Goal: Transaction & Acquisition: Obtain resource

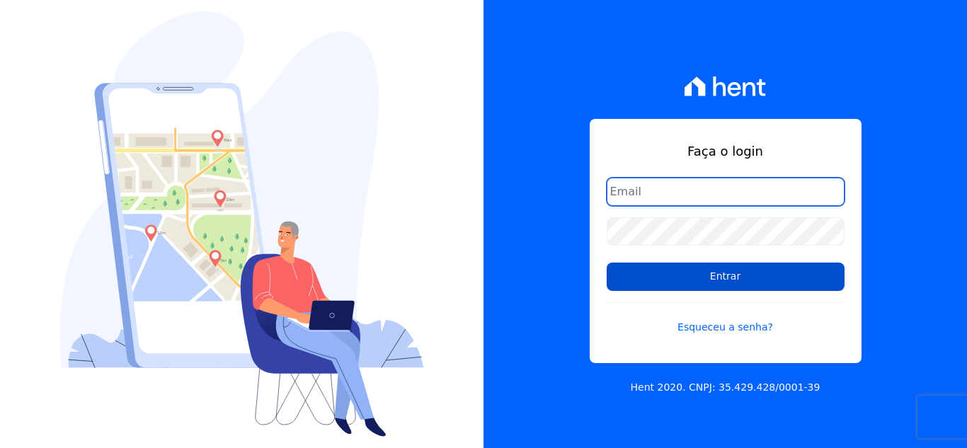
type input "[EMAIL_ADDRESS][DOMAIN_NAME]"
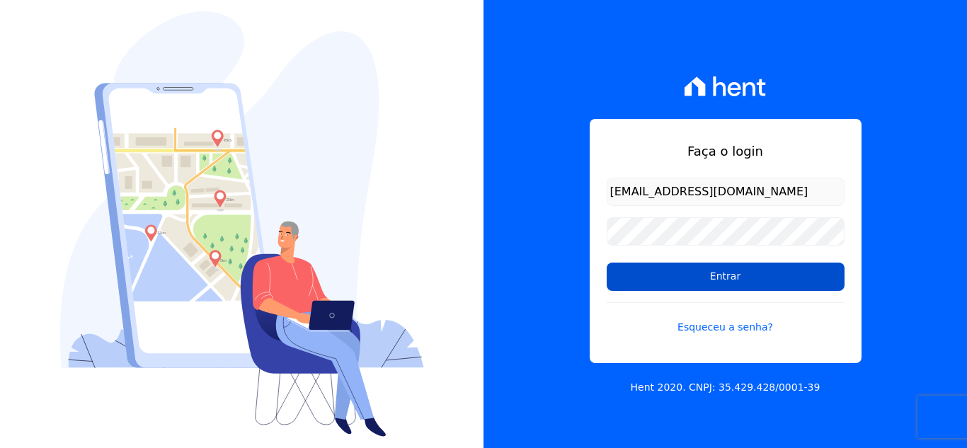
click at [788, 263] on input "Entrar" at bounding box center [726, 277] width 238 height 28
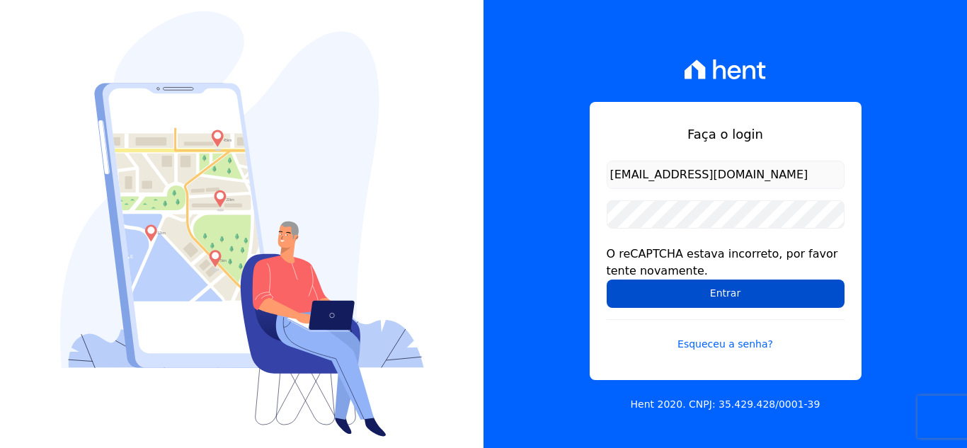
click at [738, 283] on input "Entrar" at bounding box center [726, 294] width 238 height 28
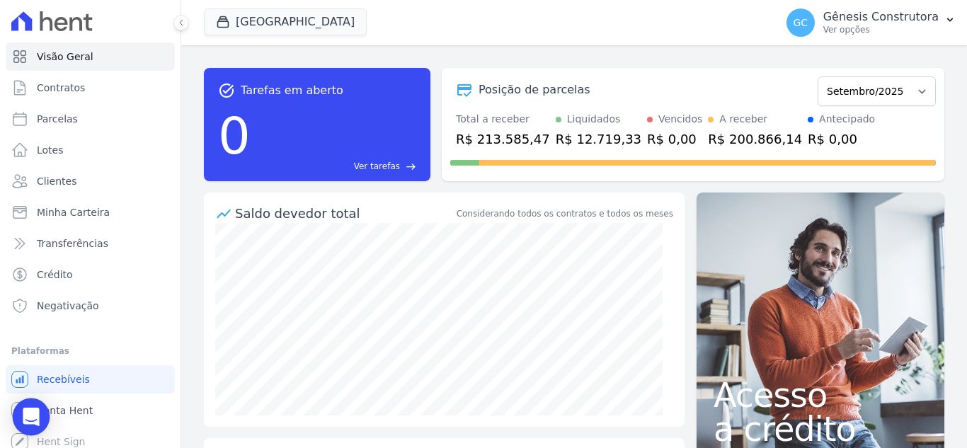
click at [40, 409] on div "Open Intercom Messenger" at bounding box center [32, 418] width 38 height 38
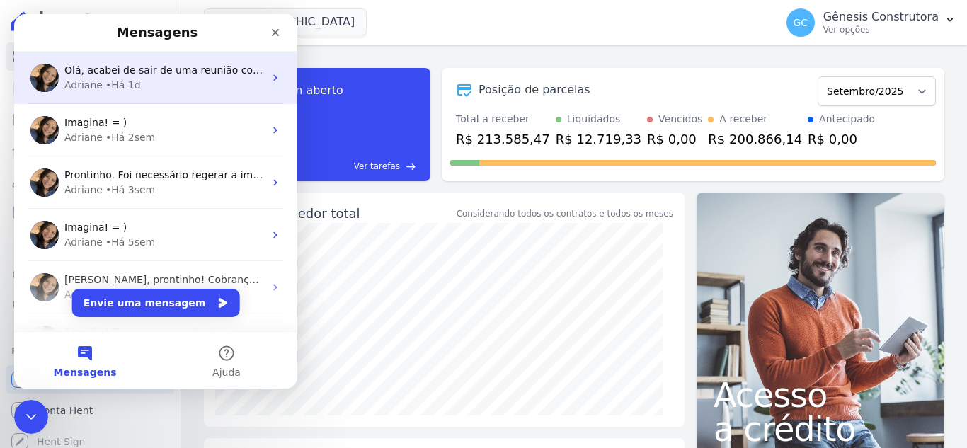
click at [187, 84] on div "Adriane • Há 1d" at bounding box center [164, 85] width 200 height 15
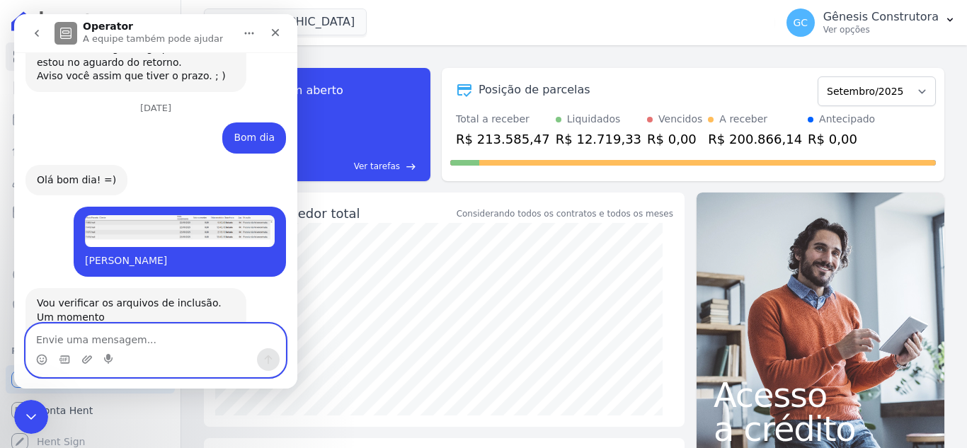
scroll to position [10371, 0]
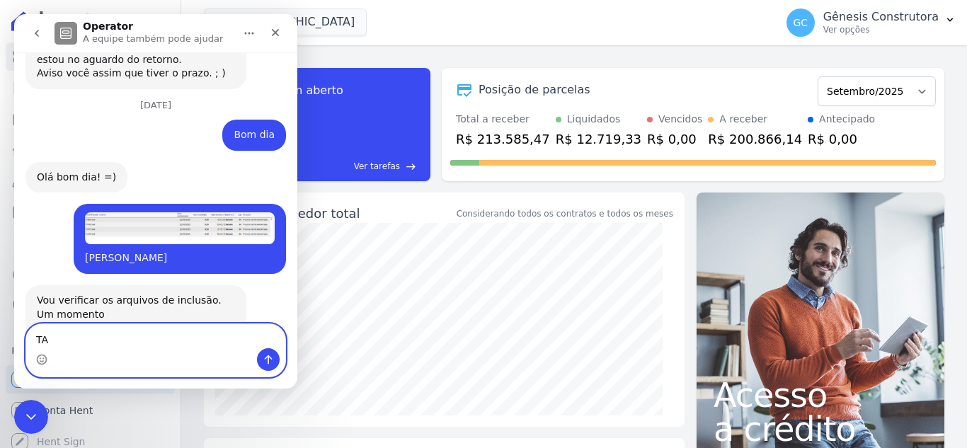
type textarea "T"
type textarea "beleza , vou passar para o financeiro"
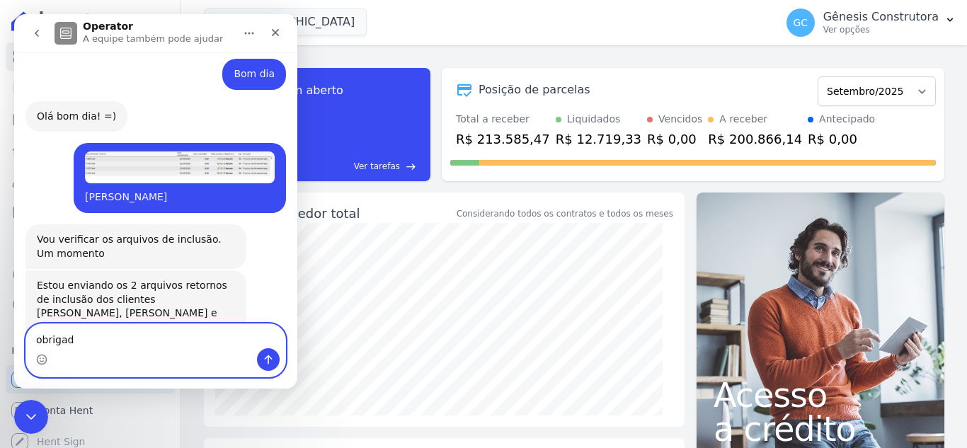
type textarea "obrigada"
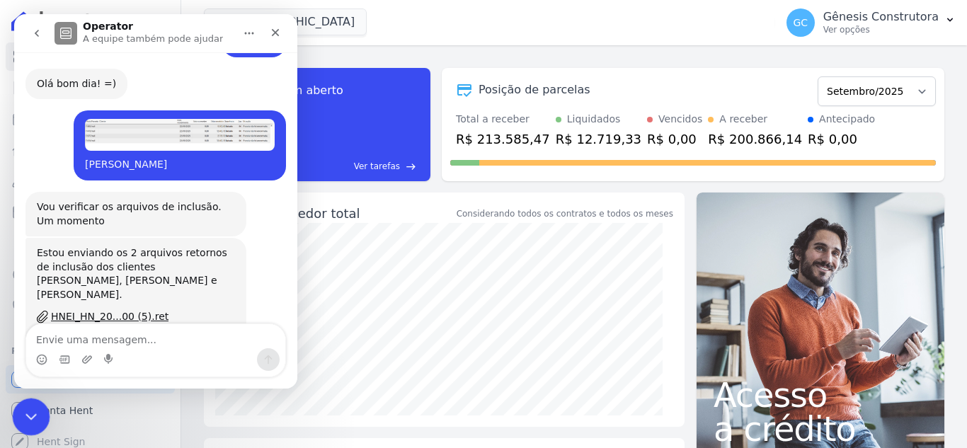
click at [18, 422] on div "Encerramento do Messenger da Intercom" at bounding box center [29, 415] width 34 height 34
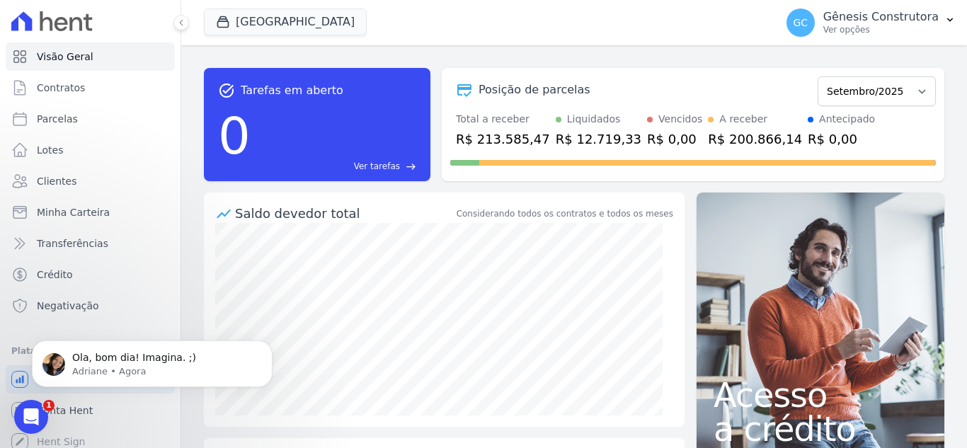
scroll to position [10527, 0]
click at [21, 422] on div "Abertura do Messenger da Intercom" at bounding box center [29, 415] width 47 height 47
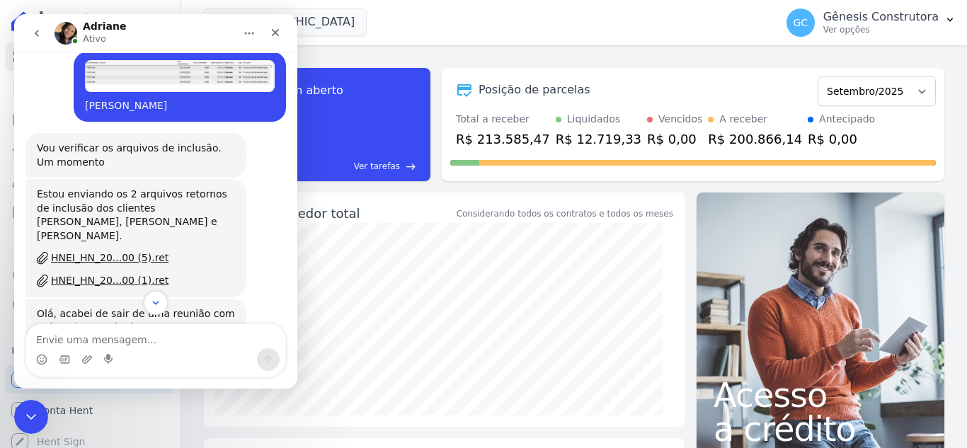
scroll to position [10551, 0]
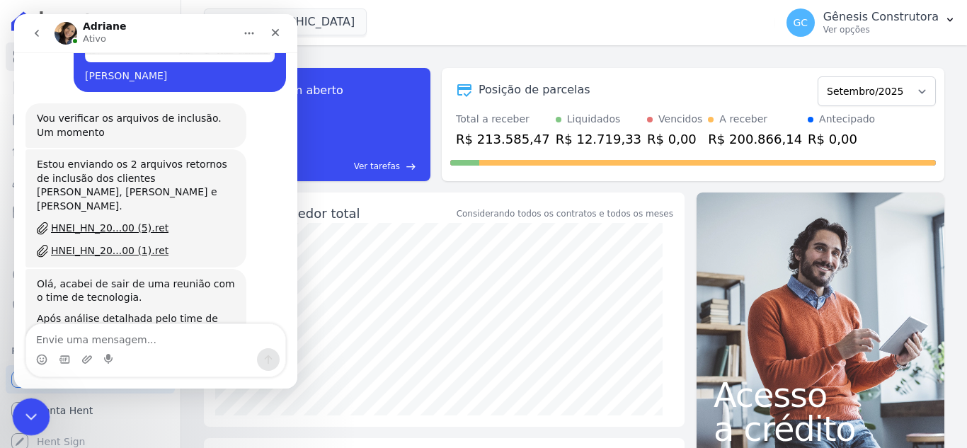
click at [23, 411] on icon "Encerramento do Messenger da Intercom" at bounding box center [29, 414] width 17 height 17
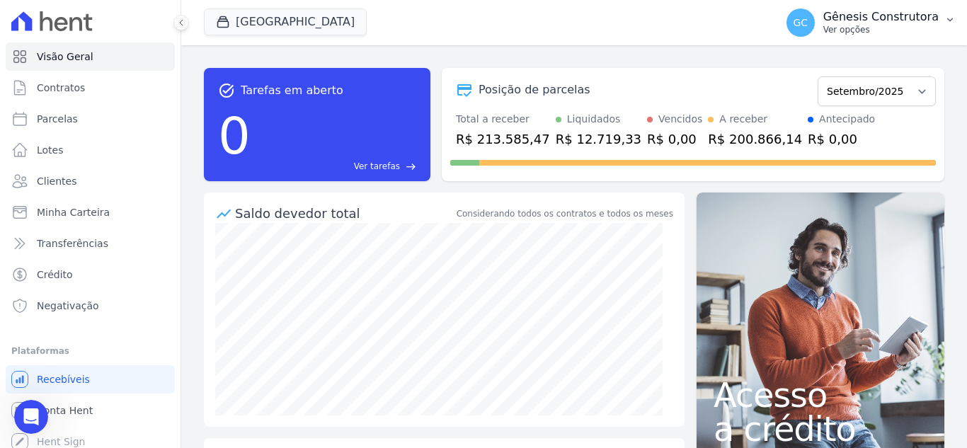
click at [896, 26] on p "Ver opções" at bounding box center [881, 29] width 115 height 11
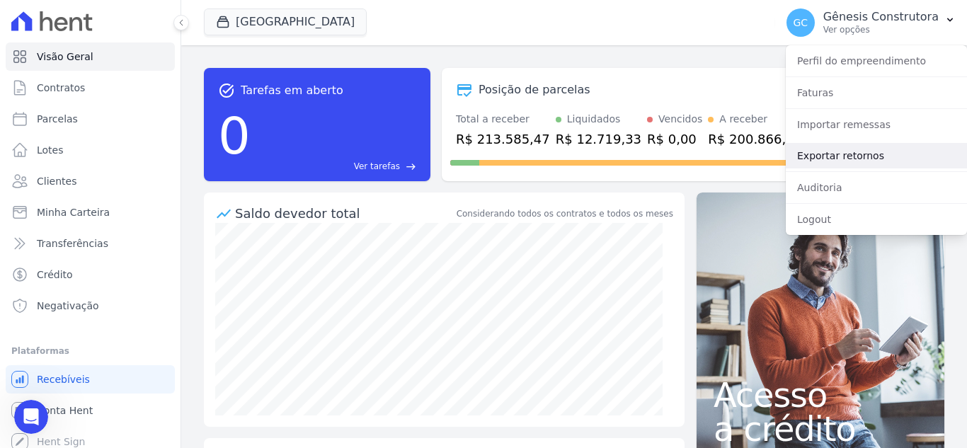
click at [831, 154] on link "Exportar retornos" at bounding box center [876, 155] width 181 height 25
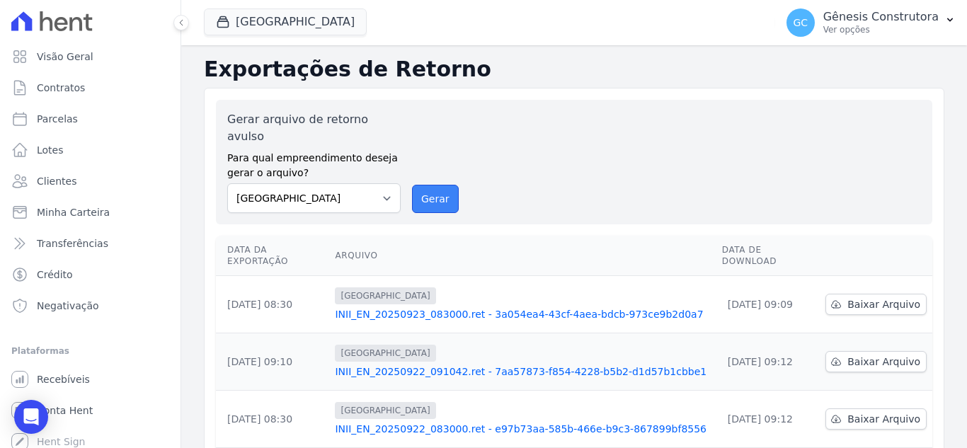
click at [418, 187] on button "Gerar" at bounding box center [435, 199] width 47 height 28
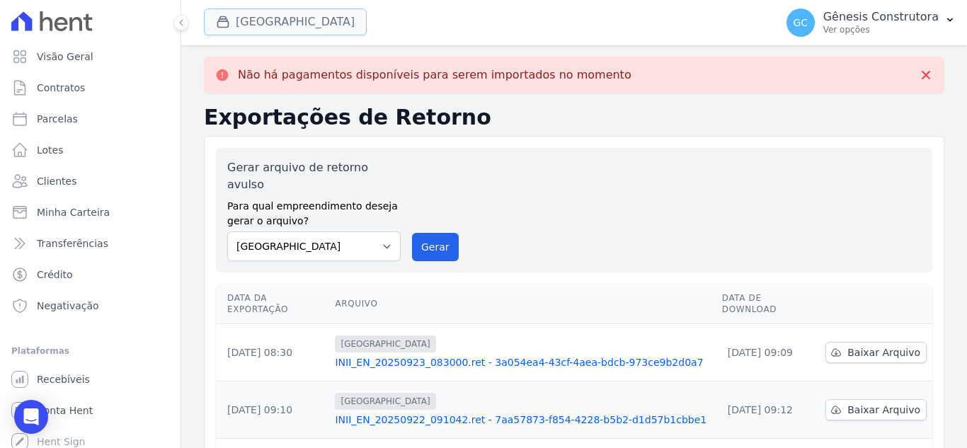
click at [279, 31] on button "[GEOGRAPHIC_DATA]" at bounding box center [285, 21] width 163 height 27
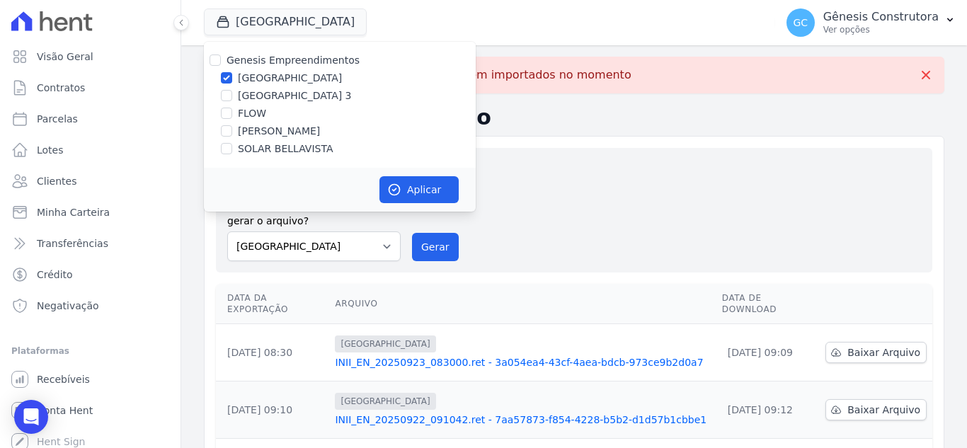
drag, startPoint x: 283, startPoint y: 96, endPoint x: 283, endPoint y: 86, distance: 10.6
click at [283, 97] on label "[GEOGRAPHIC_DATA] 3" at bounding box center [295, 96] width 114 height 15
click at [232, 97] on input "[GEOGRAPHIC_DATA] 3" at bounding box center [226, 95] width 11 height 11
checkbox input "true"
click at [283, 79] on label "[GEOGRAPHIC_DATA]" at bounding box center [290, 78] width 104 height 15
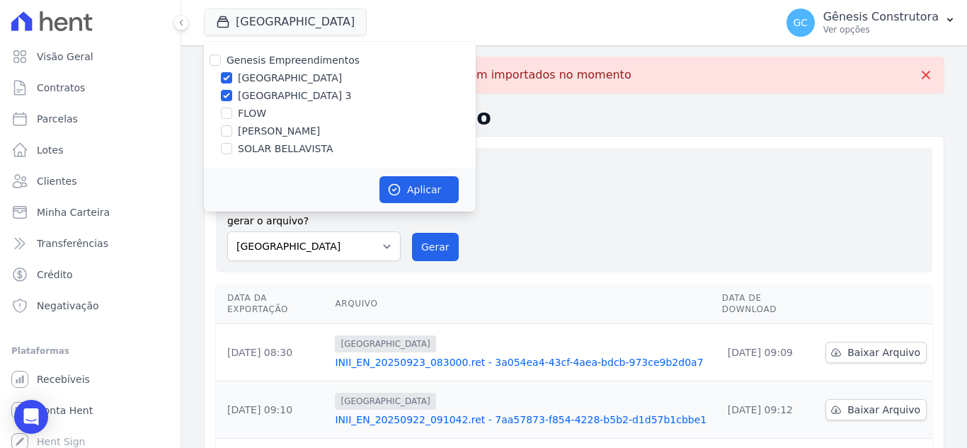
click at [232, 79] on input "[GEOGRAPHIC_DATA]" at bounding box center [226, 77] width 11 height 11
checkbox input "false"
click at [407, 173] on div "Aplicar" at bounding box center [340, 190] width 272 height 44
click at [409, 195] on button "Aplicar" at bounding box center [419, 189] width 79 height 27
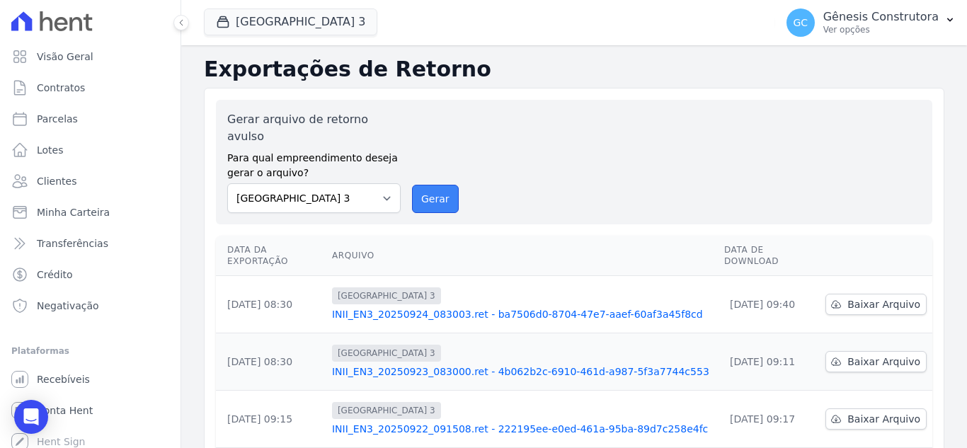
click at [433, 194] on button "Gerar" at bounding box center [435, 199] width 47 height 28
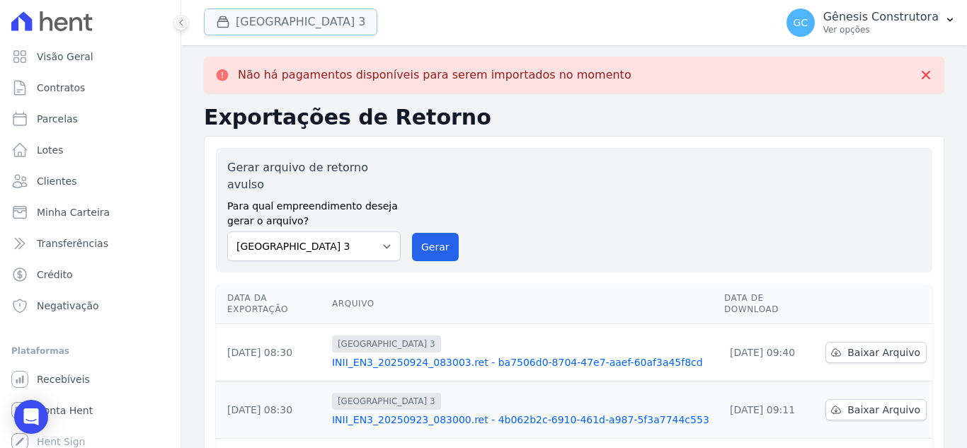
click at [306, 11] on button "[GEOGRAPHIC_DATA] 3" at bounding box center [290, 21] width 173 height 27
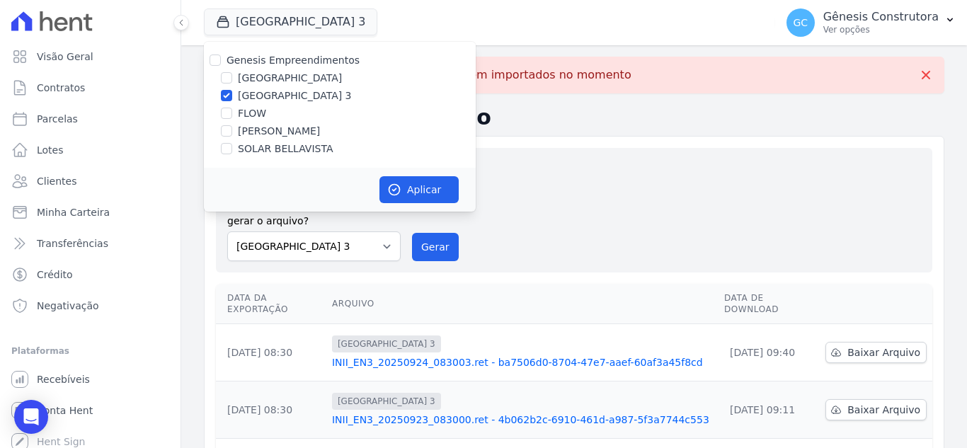
click at [258, 133] on label "[PERSON_NAME]" at bounding box center [279, 131] width 82 height 15
click at [232, 133] on input "[PERSON_NAME]" at bounding box center [226, 130] width 11 height 11
checkbox input "true"
click at [257, 94] on label "[GEOGRAPHIC_DATA] 3" at bounding box center [295, 96] width 114 height 15
click at [232, 94] on input "[GEOGRAPHIC_DATA] 3" at bounding box center [226, 95] width 11 height 11
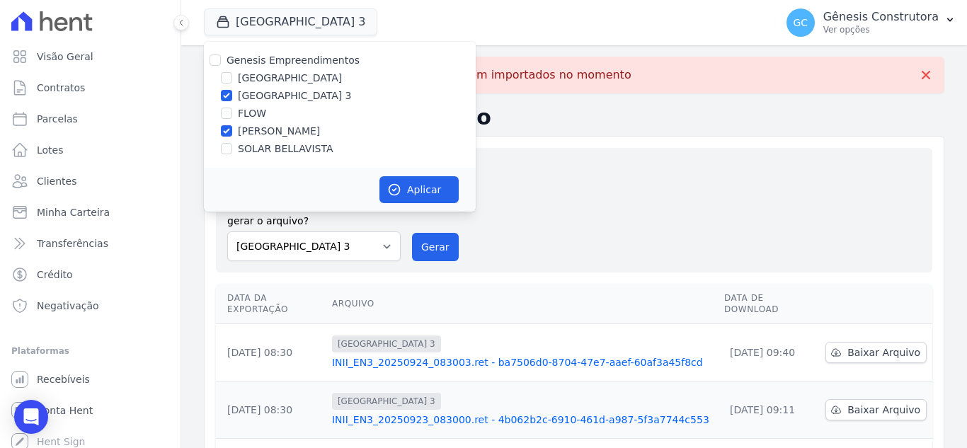
checkbox input "false"
click at [377, 188] on div "Aplicar" at bounding box center [340, 190] width 272 height 44
click at [389, 191] on button "Aplicar" at bounding box center [419, 189] width 79 height 27
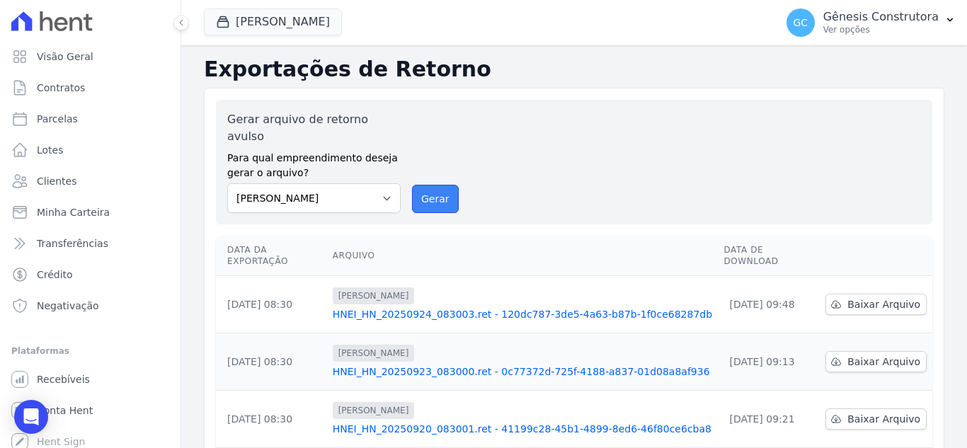
click at [428, 192] on button "Gerar" at bounding box center [435, 199] width 47 height 28
